Goal: Find specific page/section: Find specific page/section

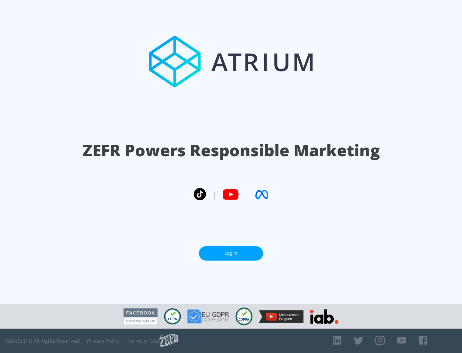
click at [231, 251] on link "Log In" at bounding box center [231, 253] width 64 height 14
